Goal: Use online tool/utility: Utilize a website feature to perform a specific function

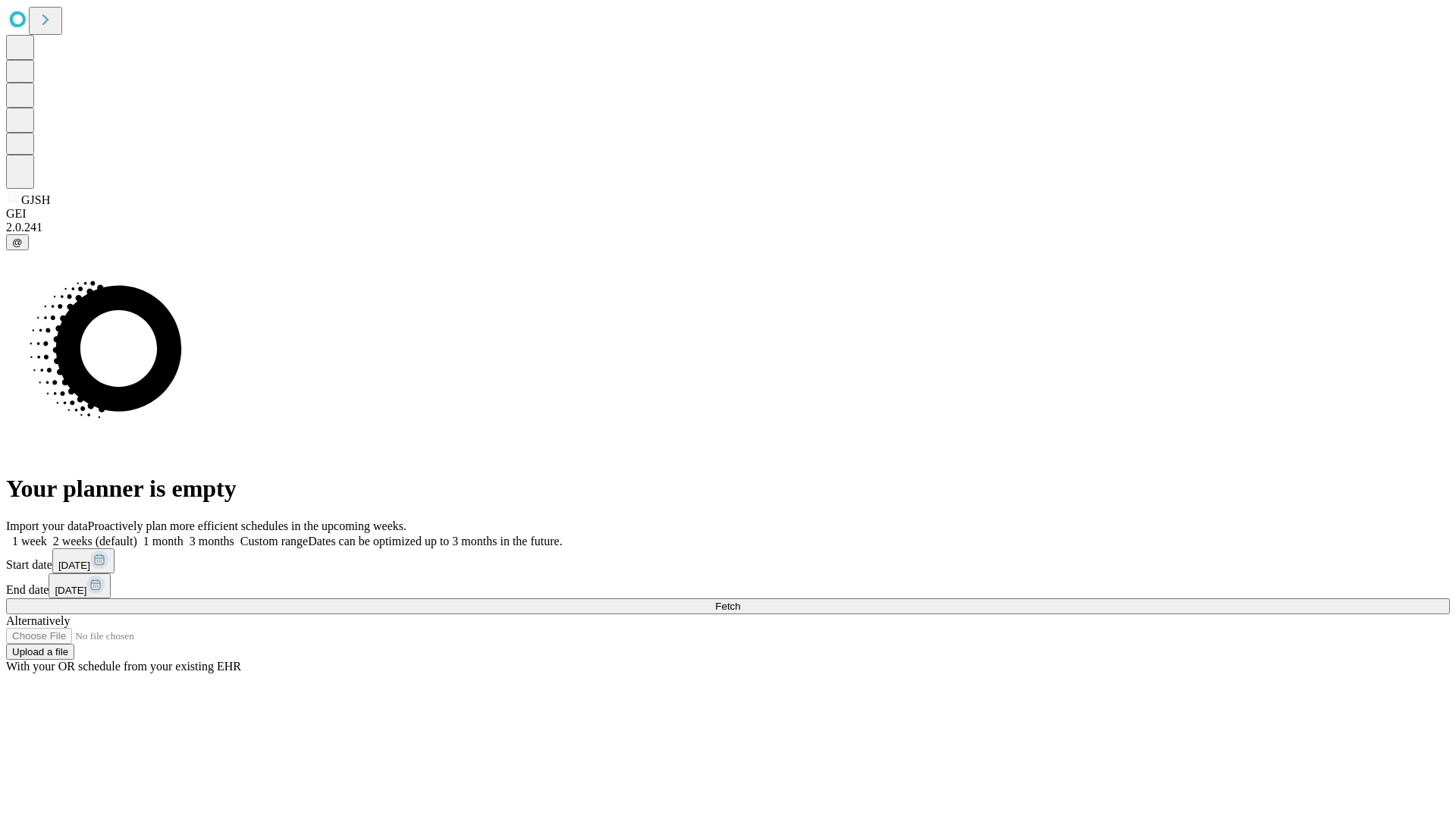
click at [740, 600] on span "Fetch" at bounding box center [728, 606] width 25 height 12
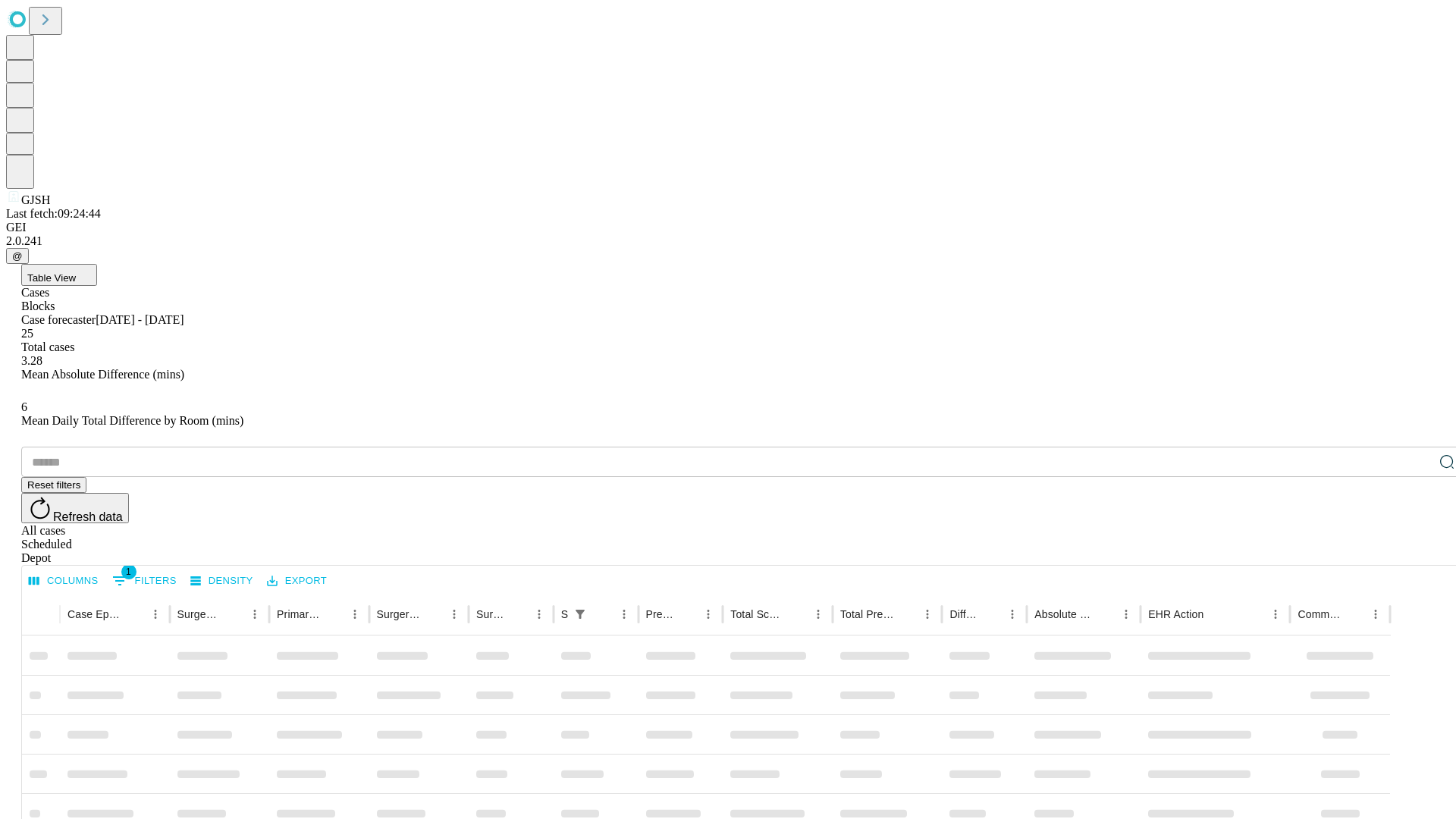
click at [75, 272] on span "Table View" at bounding box center [51, 278] width 48 height 12
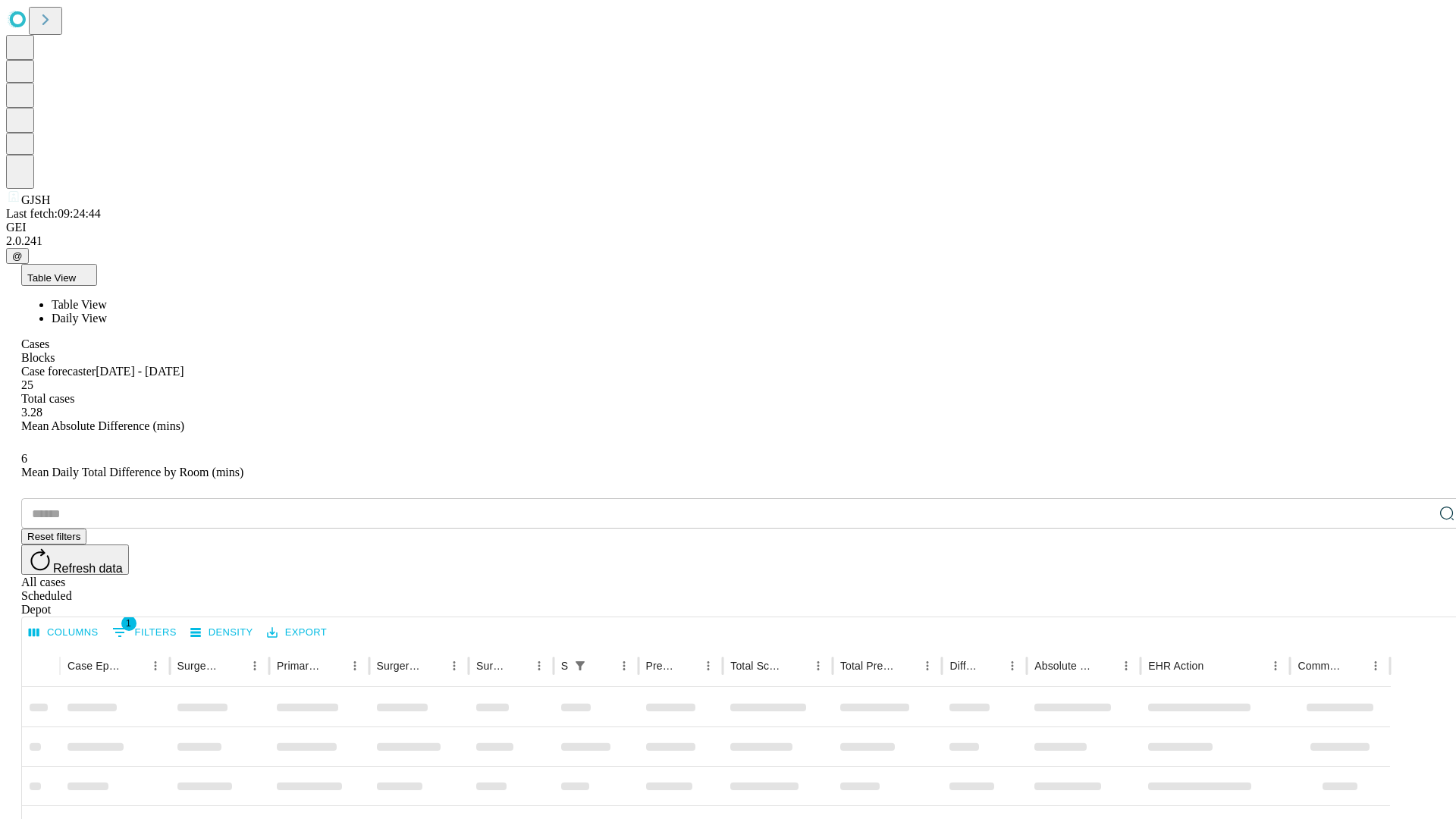
click at [107, 311] on span "Daily View" at bounding box center [78, 317] width 55 height 13
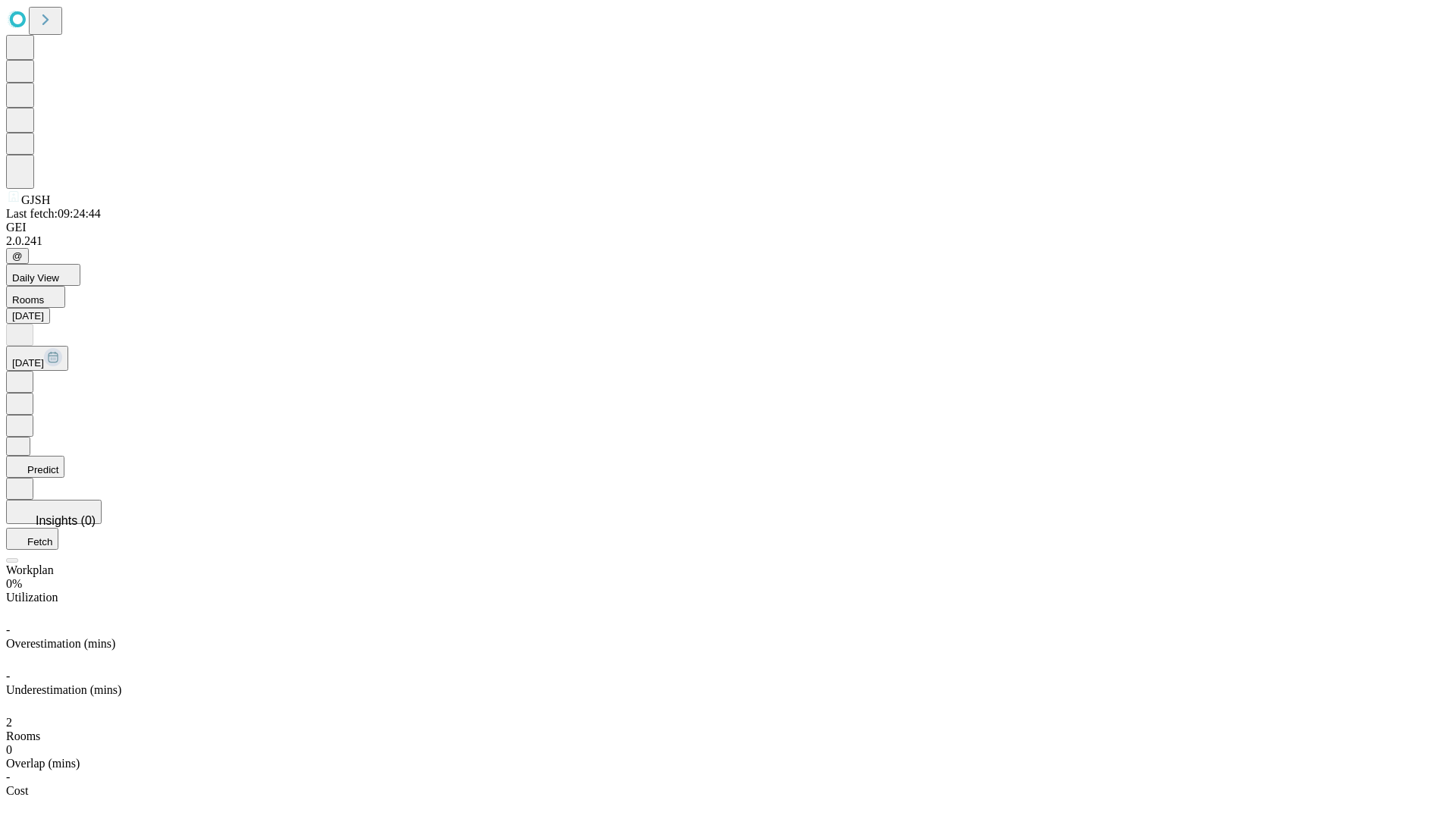
click at [65, 455] on button "Predict" at bounding box center [35, 466] width 58 height 22
